Goal: Information Seeking & Learning: Check status

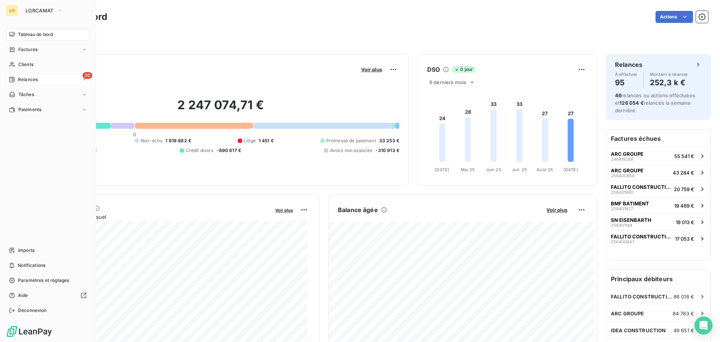
drag, startPoint x: 16, startPoint y: 63, endPoint x: 17, endPoint y: 79, distance: 16.2
click at [17, 79] on nav "Tableau de bord Factures Clients 30 Relances Tâches Paiements" at bounding box center [48, 72] width 84 height 87
click at [17, 79] on div "Relances" at bounding box center [23, 79] width 29 height 7
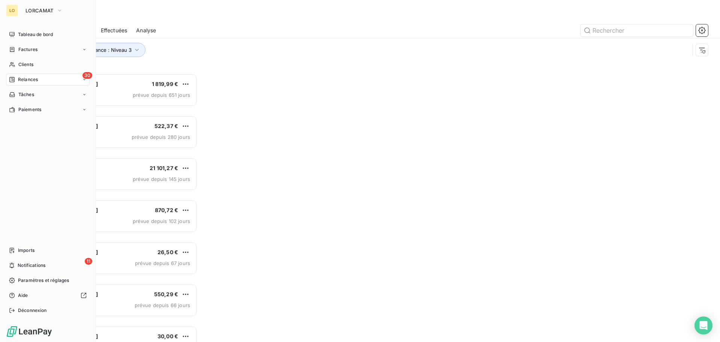
scroll to position [263, 156]
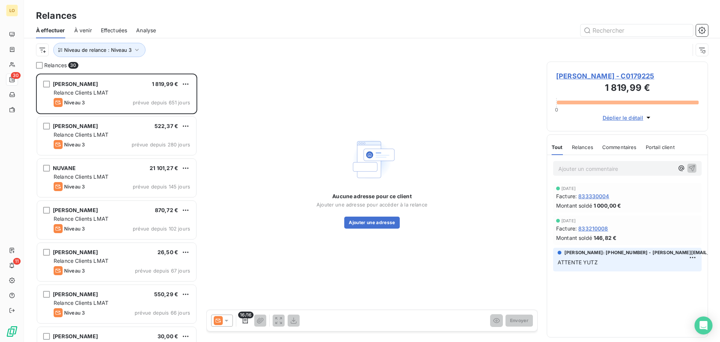
click at [104, 30] on span "Effectuées" at bounding box center [114, 31] width 27 height 8
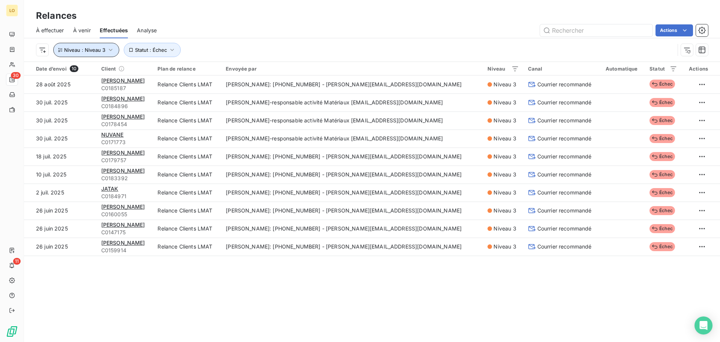
click at [91, 52] on span "Niveau : Niveau 3" at bounding box center [84, 50] width 41 height 6
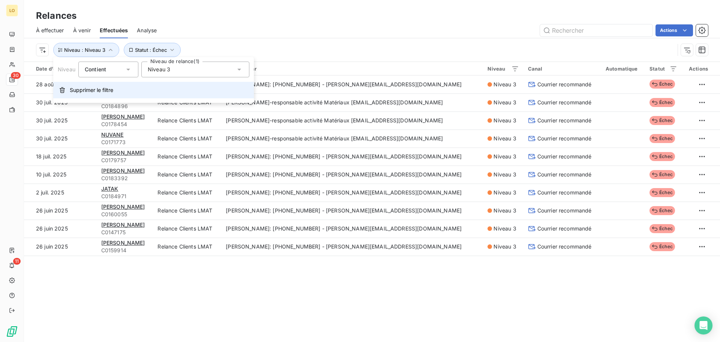
click at [94, 88] on span "Supprimer le filtre" at bounding box center [92, 90] width 44 height 8
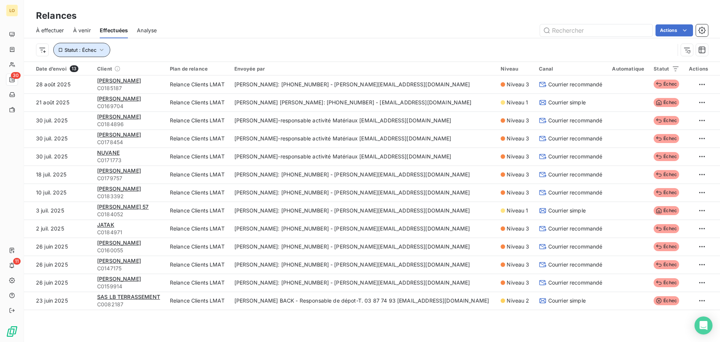
click at [87, 47] on span "Statut : Échec" at bounding box center [81, 50] width 32 height 6
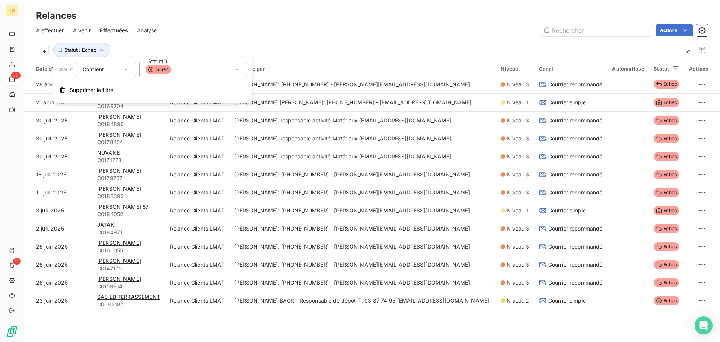
click at [323, 33] on div "Actions" at bounding box center [437, 30] width 542 height 12
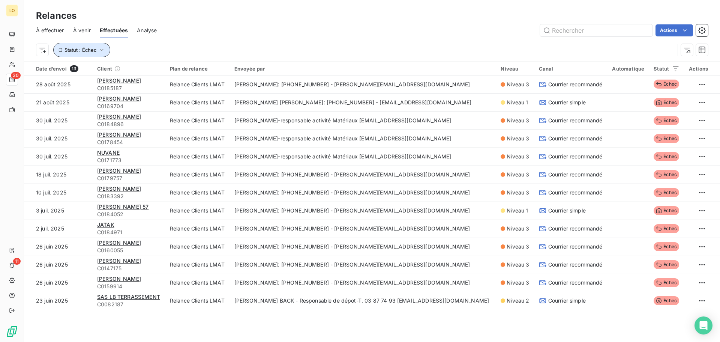
click at [87, 44] on button "Statut : Échec" at bounding box center [81, 50] width 57 height 14
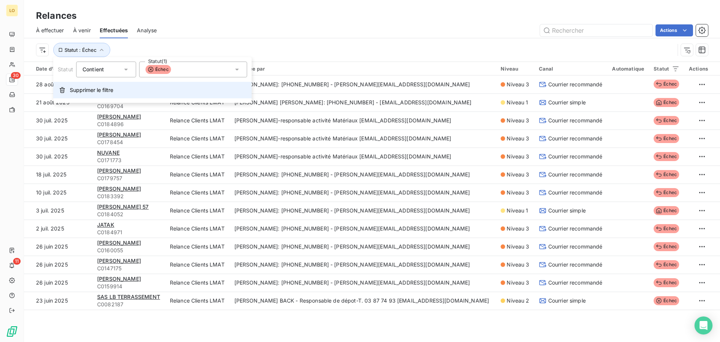
click at [83, 90] on span "Supprimer le filtre" at bounding box center [92, 90] width 44 height 8
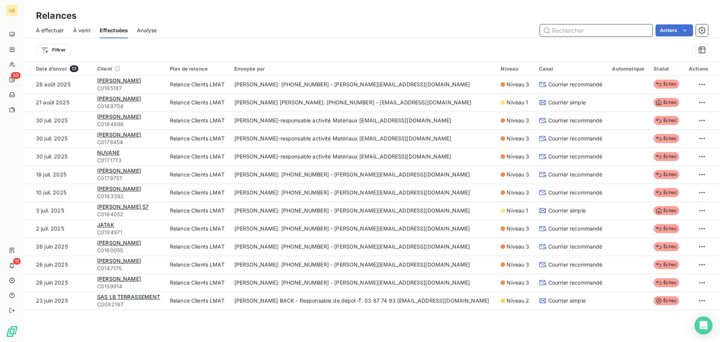
click at [622, 32] on input "text" at bounding box center [596, 30] width 113 height 12
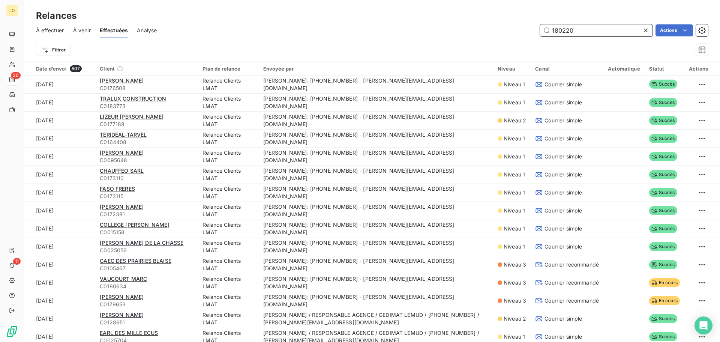
type input "180220"
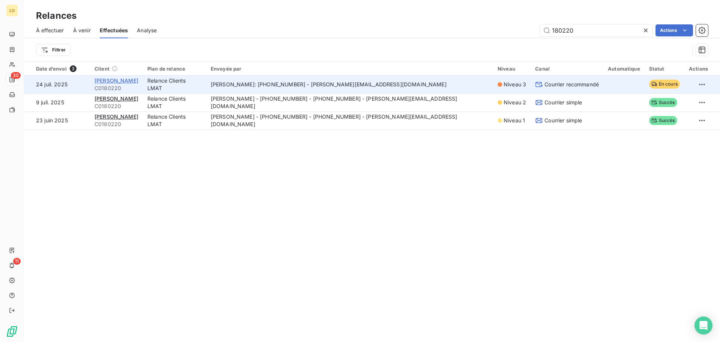
click at [138, 79] on span "[PERSON_NAME]" at bounding box center [117, 80] width 44 height 6
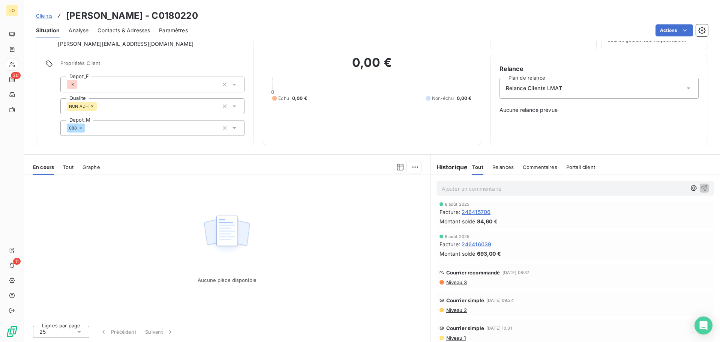
scroll to position [104, 0]
click at [448, 278] on span "Niveau 3" at bounding box center [456, 279] width 21 height 6
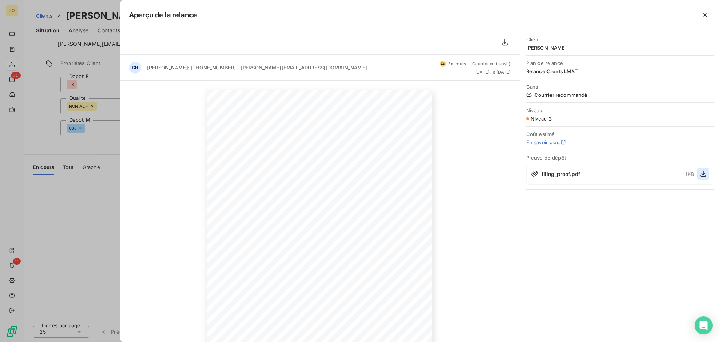
click at [705, 176] on icon "button" at bounding box center [704, 174] width 8 height 8
click at [562, 49] on span "[PERSON_NAME]" at bounding box center [620, 48] width 188 height 6
click at [556, 48] on span "[PERSON_NAME]" at bounding box center [620, 48] width 188 height 6
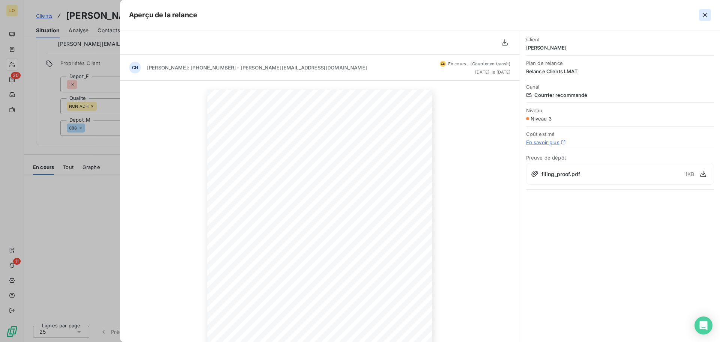
click at [705, 16] on icon "button" at bounding box center [705, 15] width 8 height 8
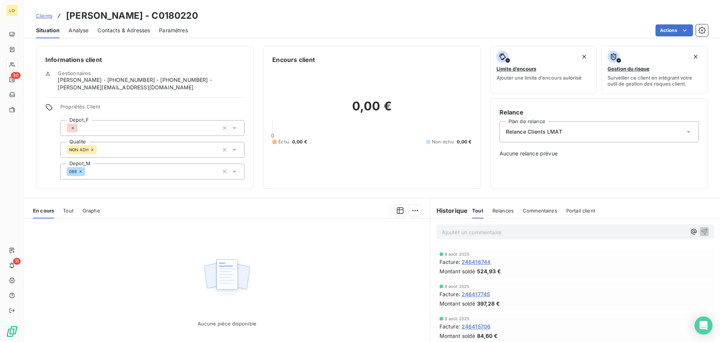
scroll to position [0, 0]
click at [480, 257] on span "246417512" at bounding box center [476, 259] width 28 height 8
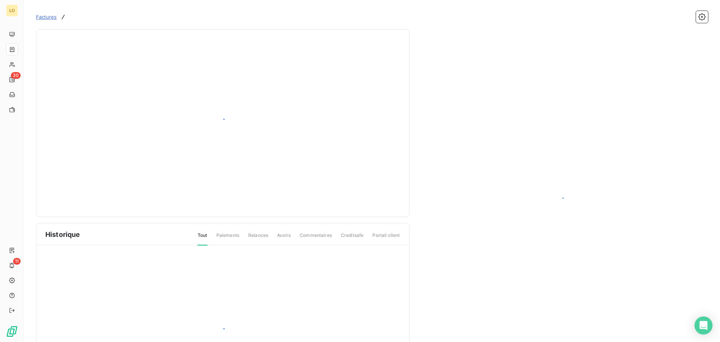
click at [481, 258] on div at bounding box center [562, 201] width 293 height 345
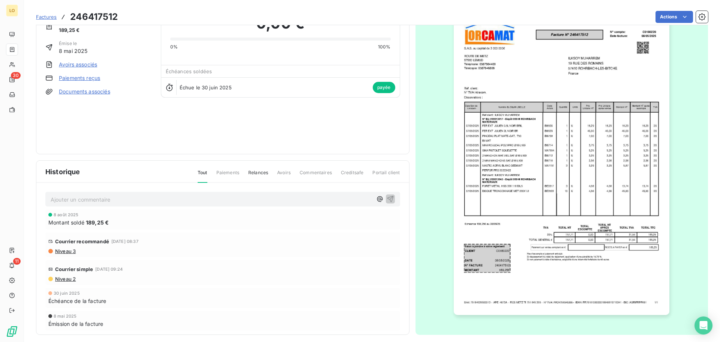
scroll to position [45, 0]
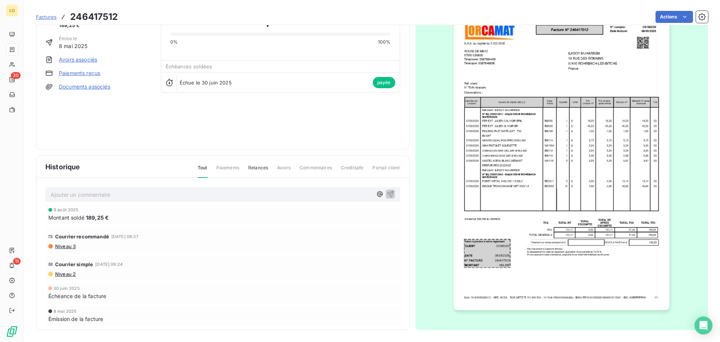
click at [230, 168] on span "Paiements" at bounding box center [227, 170] width 23 height 13
click at [230, 166] on span "Paiements" at bounding box center [227, 170] width 23 height 13
click at [270, 168] on div "Tout Paiements Relances Avoirs Commentaires Creditsafe Portail client" at bounding box center [295, 170] width 212 height 13
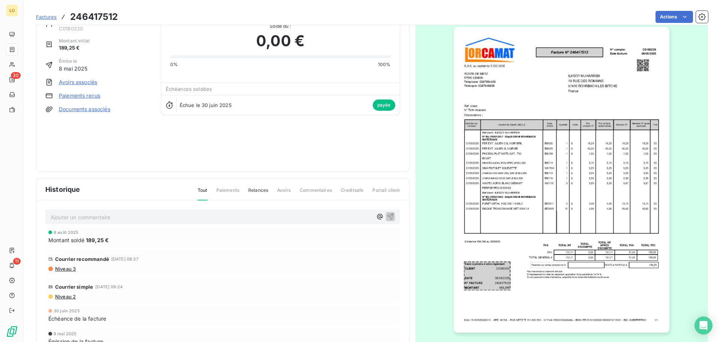
scroll to position [0, 0]
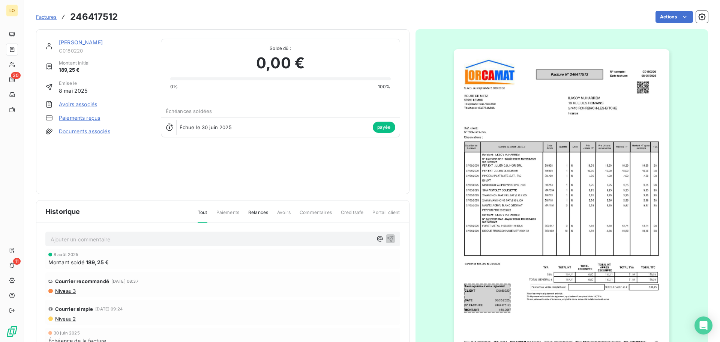
click at [96, 41] on link "[PERSON_NAME]" at bounding box center [81, 42] width 44 height 6
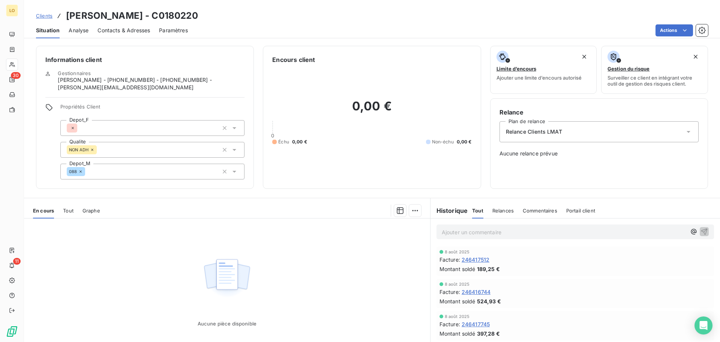
click at [526, 137] on div "Relance Clients LMAT" at bounding box center [599, 131] width 199 height 21
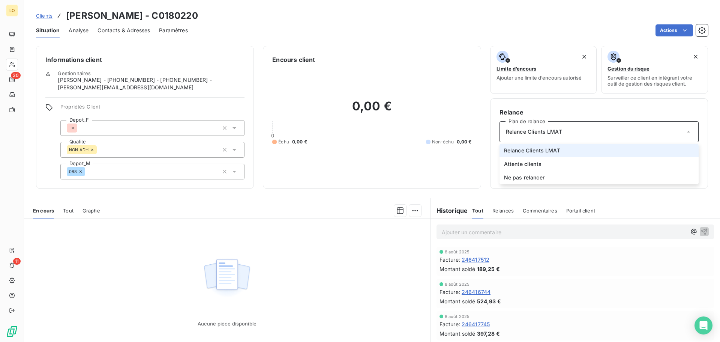
click at [526, 137] on div "Relance Clients LMAT" at bounding box center [599, 131] width 199 height 21
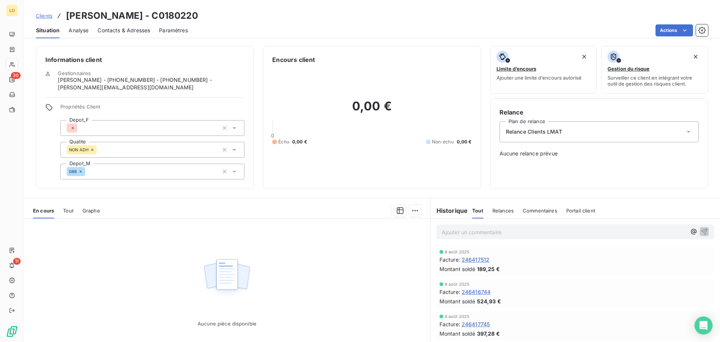
click at [506, 208] on span "Relances" at bounding box center [503, 210] width 21 height 6
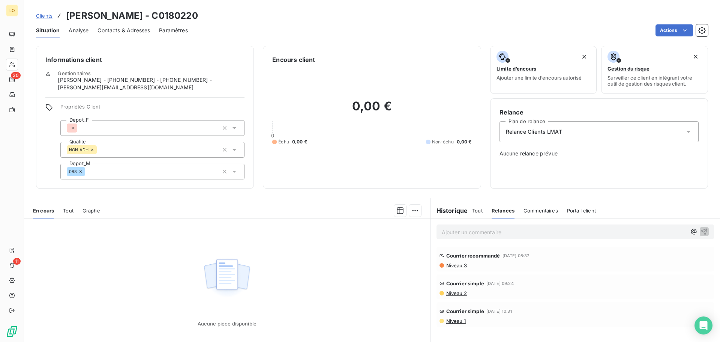
click at [551, 209] on span "Commentaires" at bounding box center [541, 210] width 35 height 6
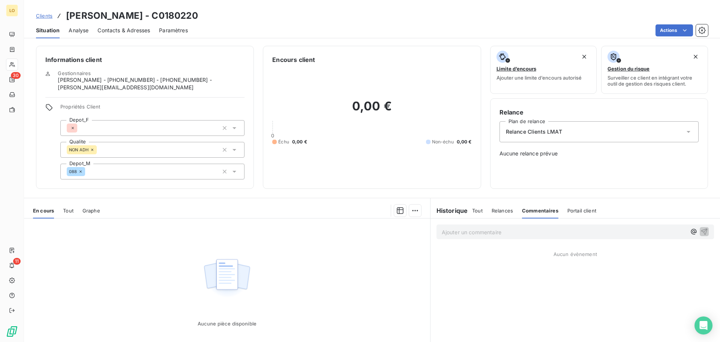
click at [577, 209] on span "Portail client" at bounding box center [582, 210] width 29 height 6
click at [474, 210] on span "Tout" at bounding box center [477, 210] width 11 height 6
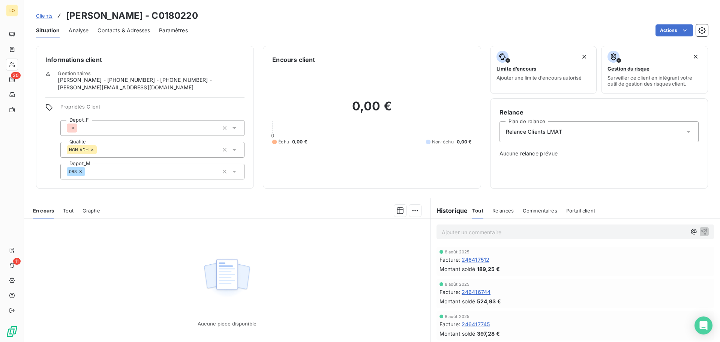
click at [460, 235] on p "Ajouter un commentaire ﻿" at bounding box center [564, 231] width 245 height 9
click at [701, 233] on icon "button" at bounding box center [705, 231] width 8 height 8
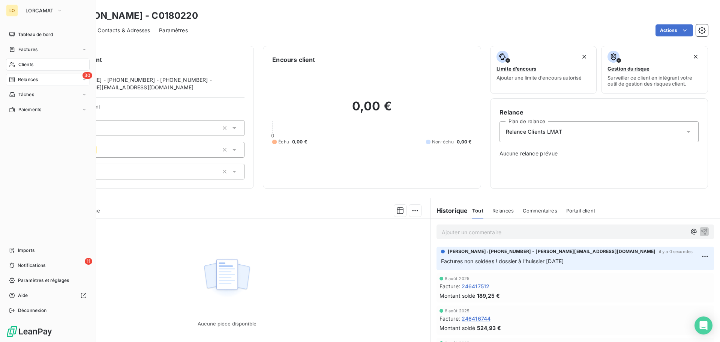
click at [18, 77] on span "Relances" at bounding box center [28, 79] width 20 height 7
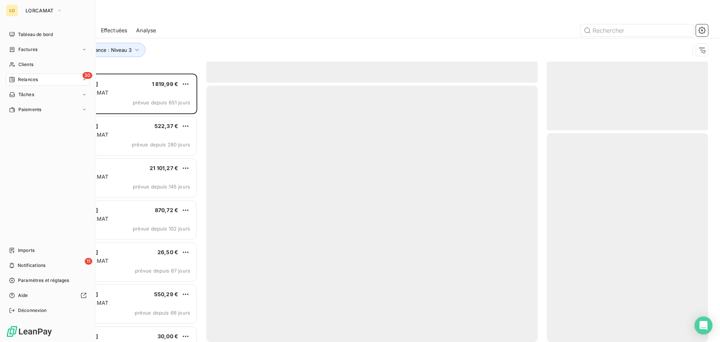
scroll to position [263, 156]
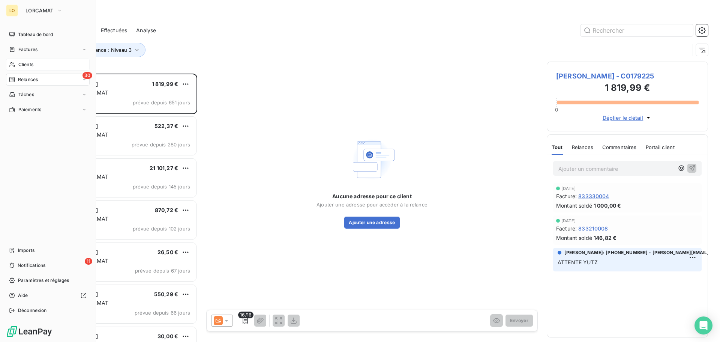
click at [25, 64] on span "Clients" at bounding box center [25, 64] width 15 height 7
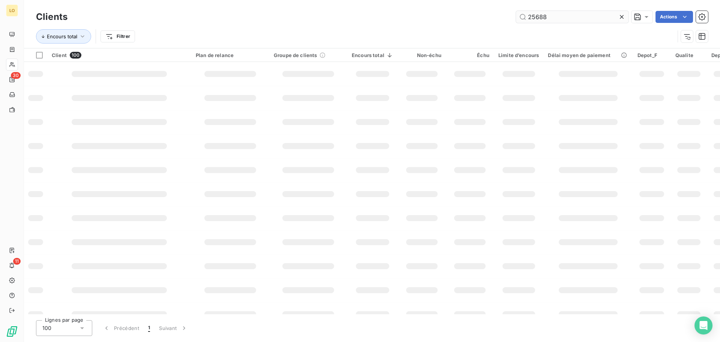
type input "25688"
